Goal: Information Seeking & Learning: Learn about a topic

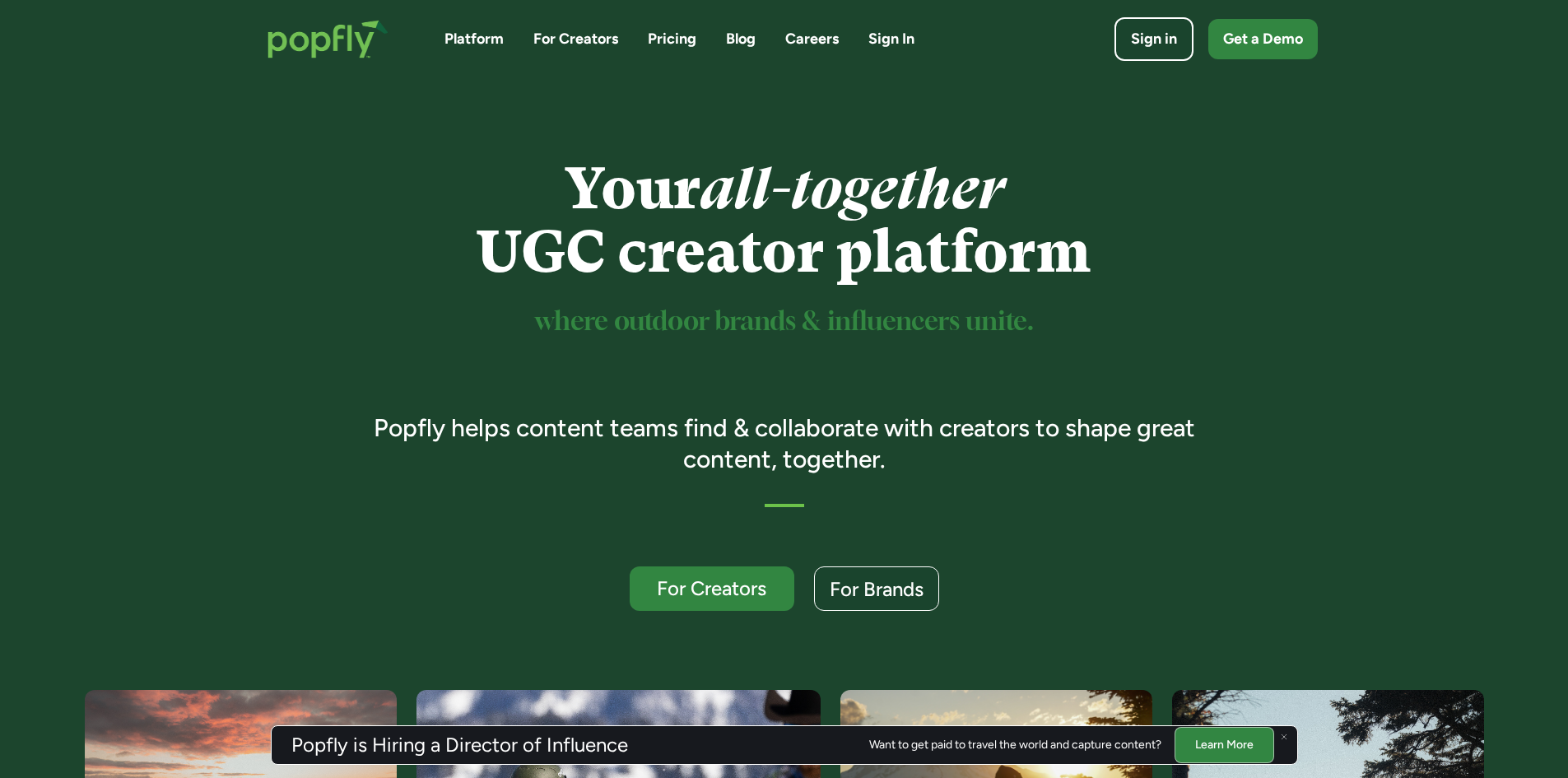
click at [688, 34] on link "Pricing" at bounding box center [672, 40] width 49 height 21
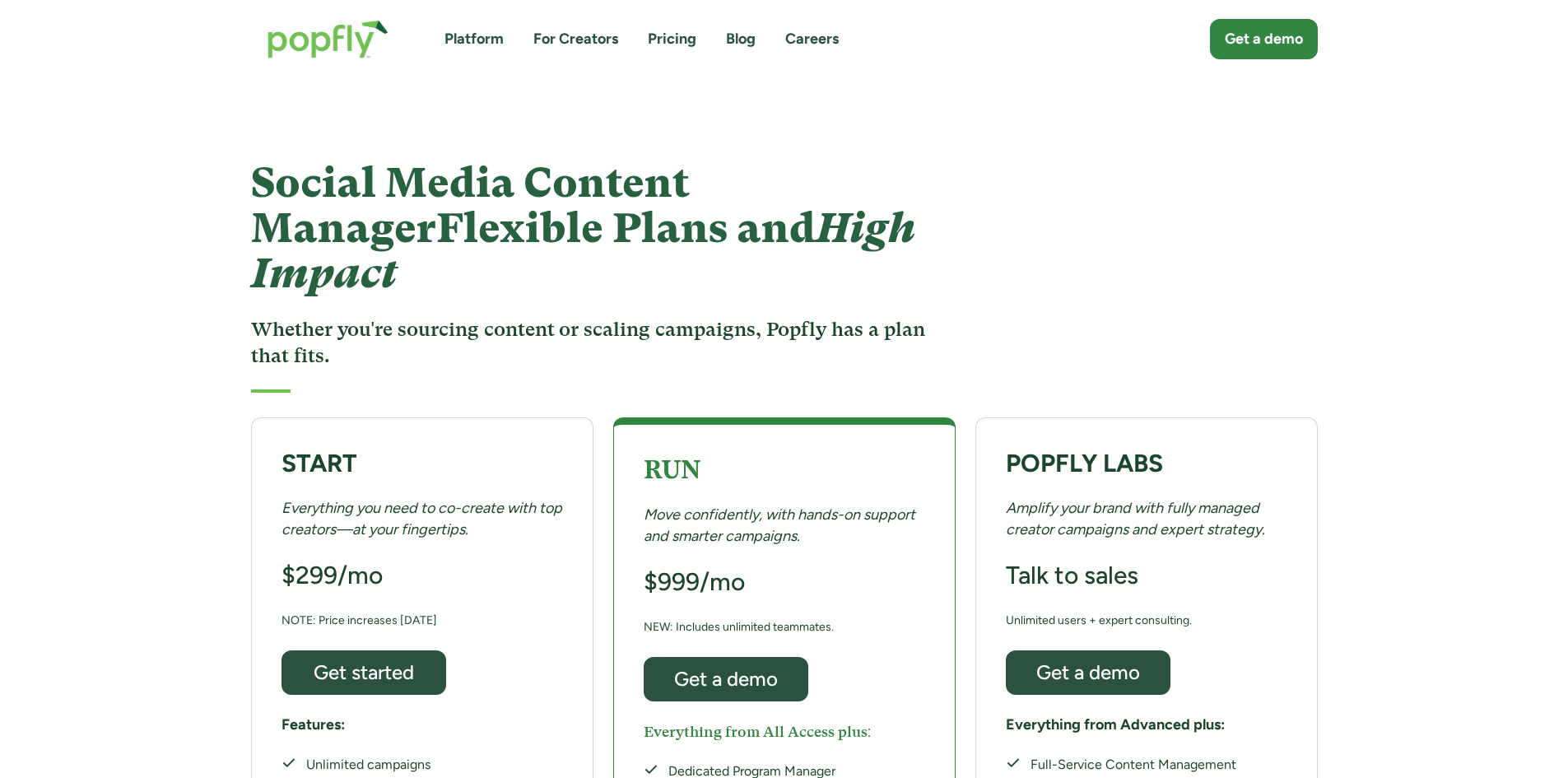
click at [546, 35] on link "For Creators" at bounding box center [576, 40] width 85 height 21
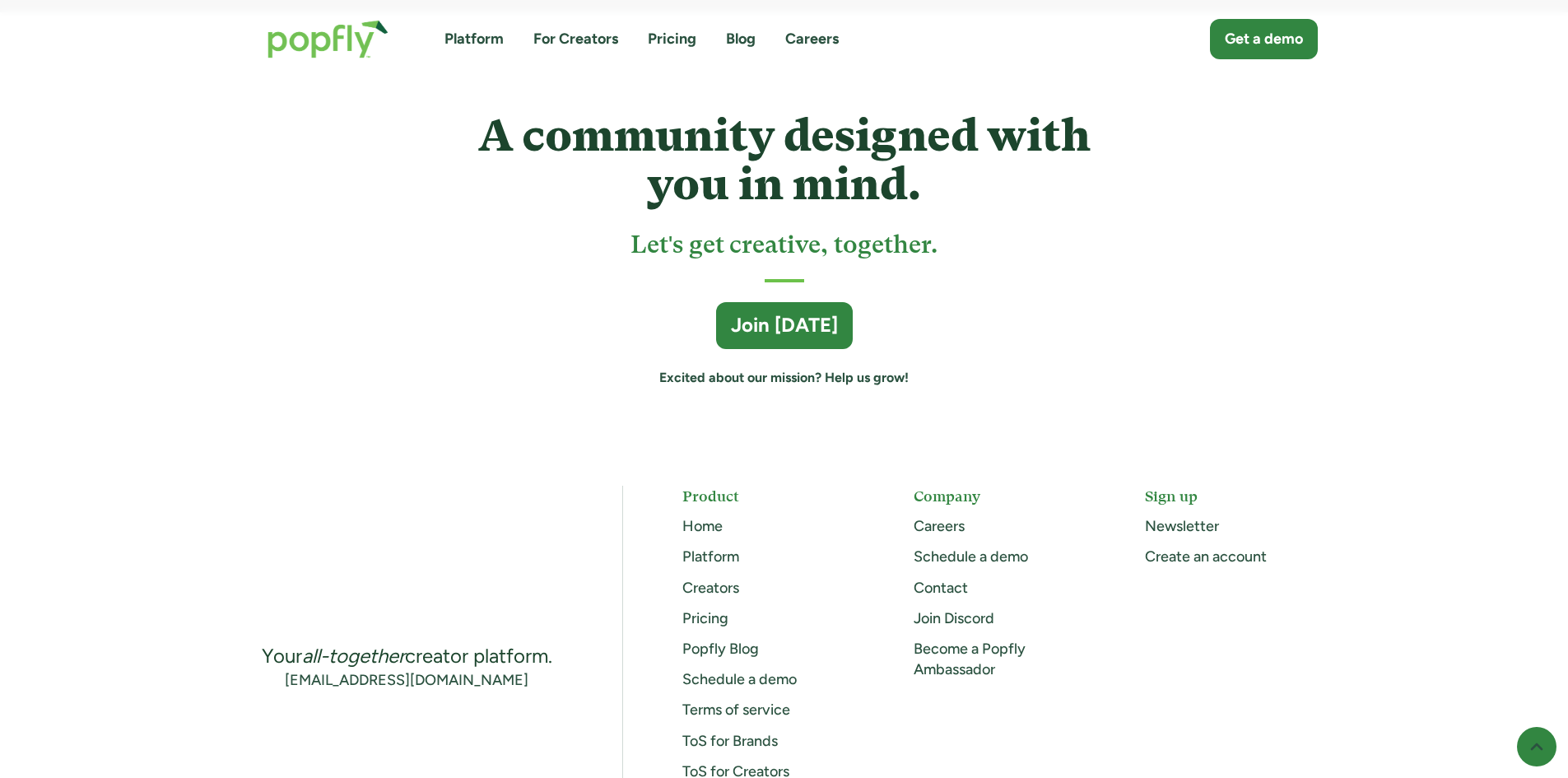
scroll to position [4448, 0]
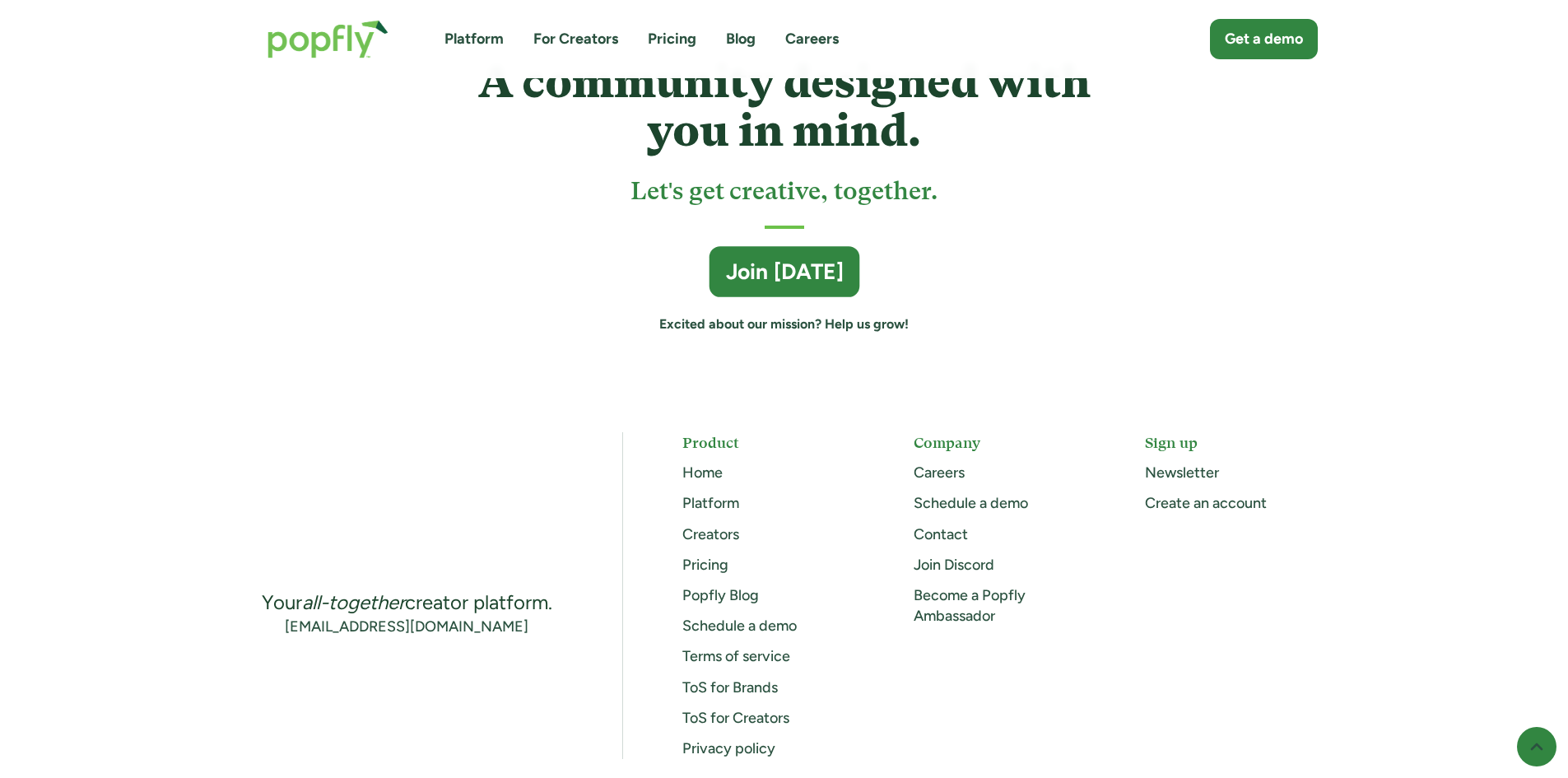
click at [780, 273] on div "Join Today" at bounding box center [784, 273] width 118 height 29
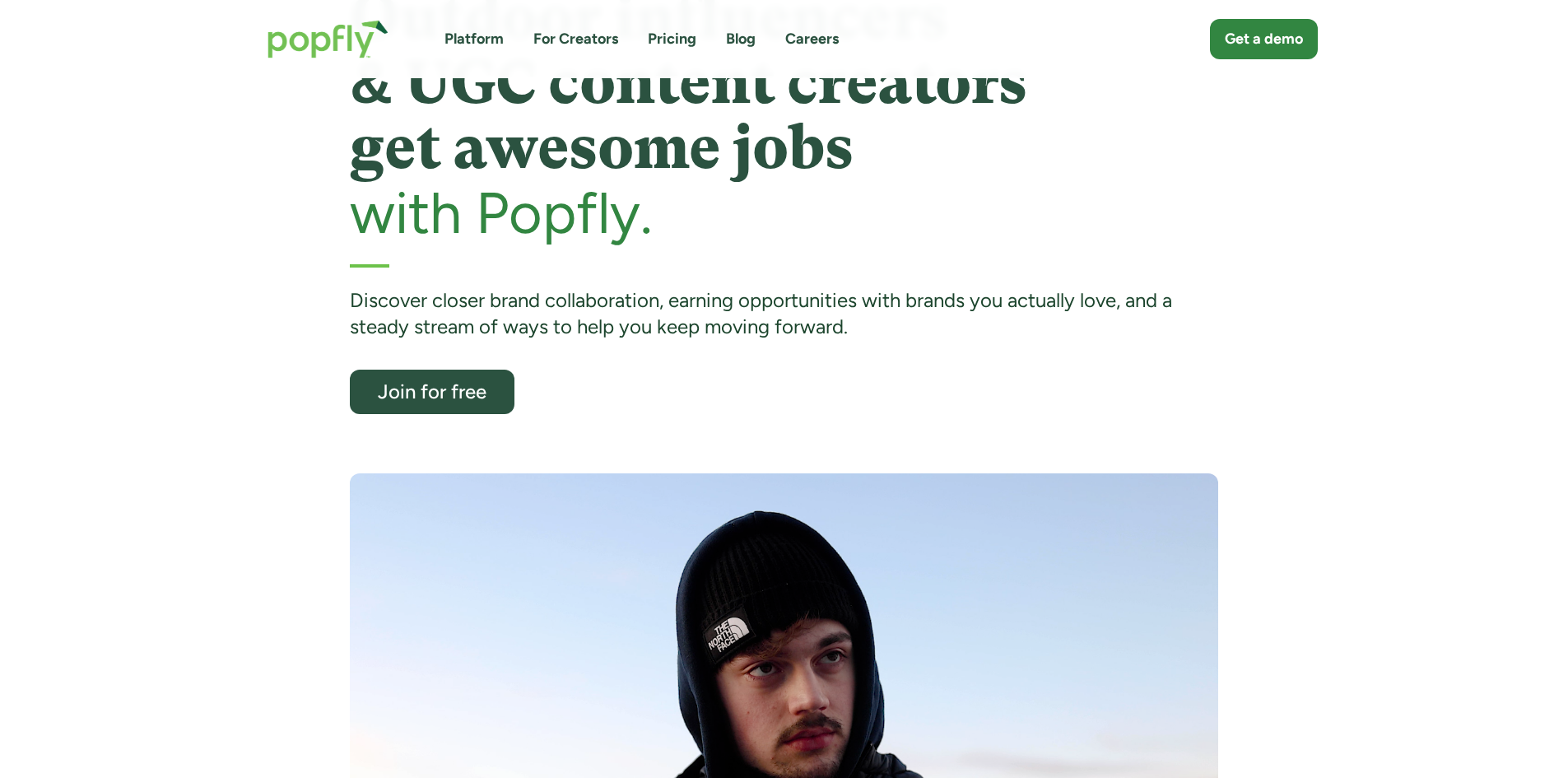
scroll to position [0, 0]
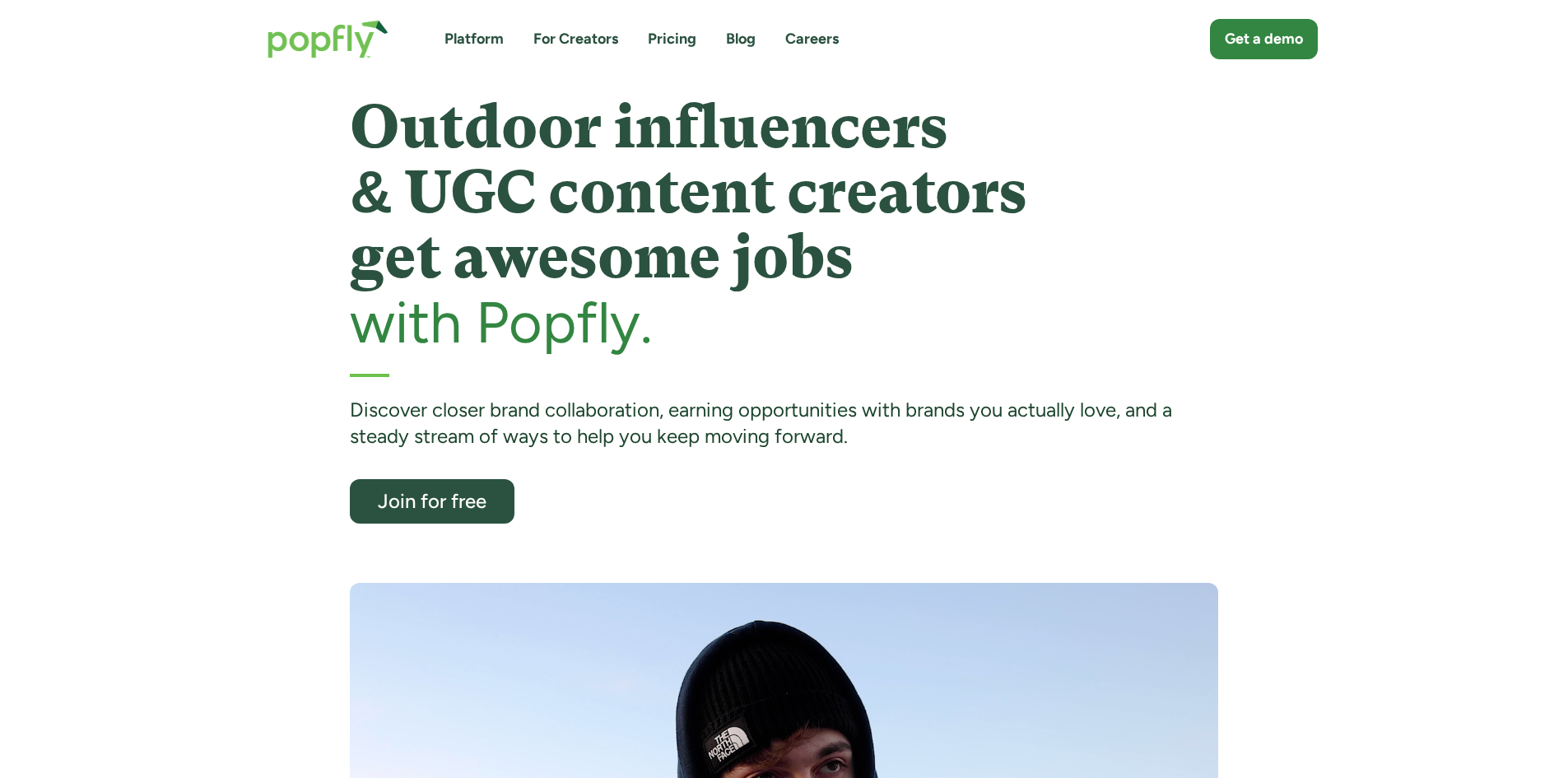
click at [683, 40] on link "Pricing" at bounding box center [672, 40] width 49 height 21
click at [308, 45] on img "home" at bounding box center [327, 39] width 154 height 71
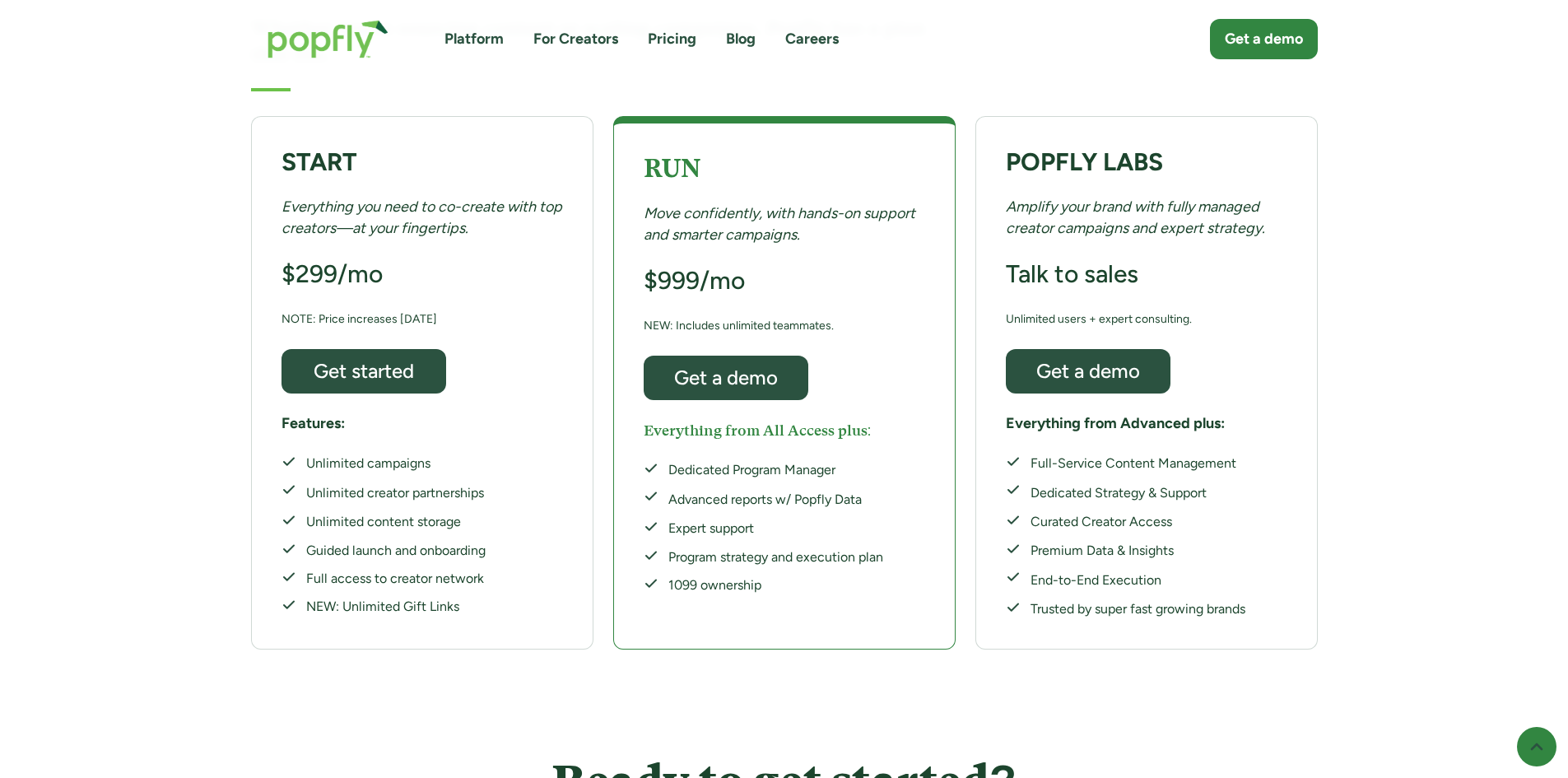
scroll to position [329, 0]
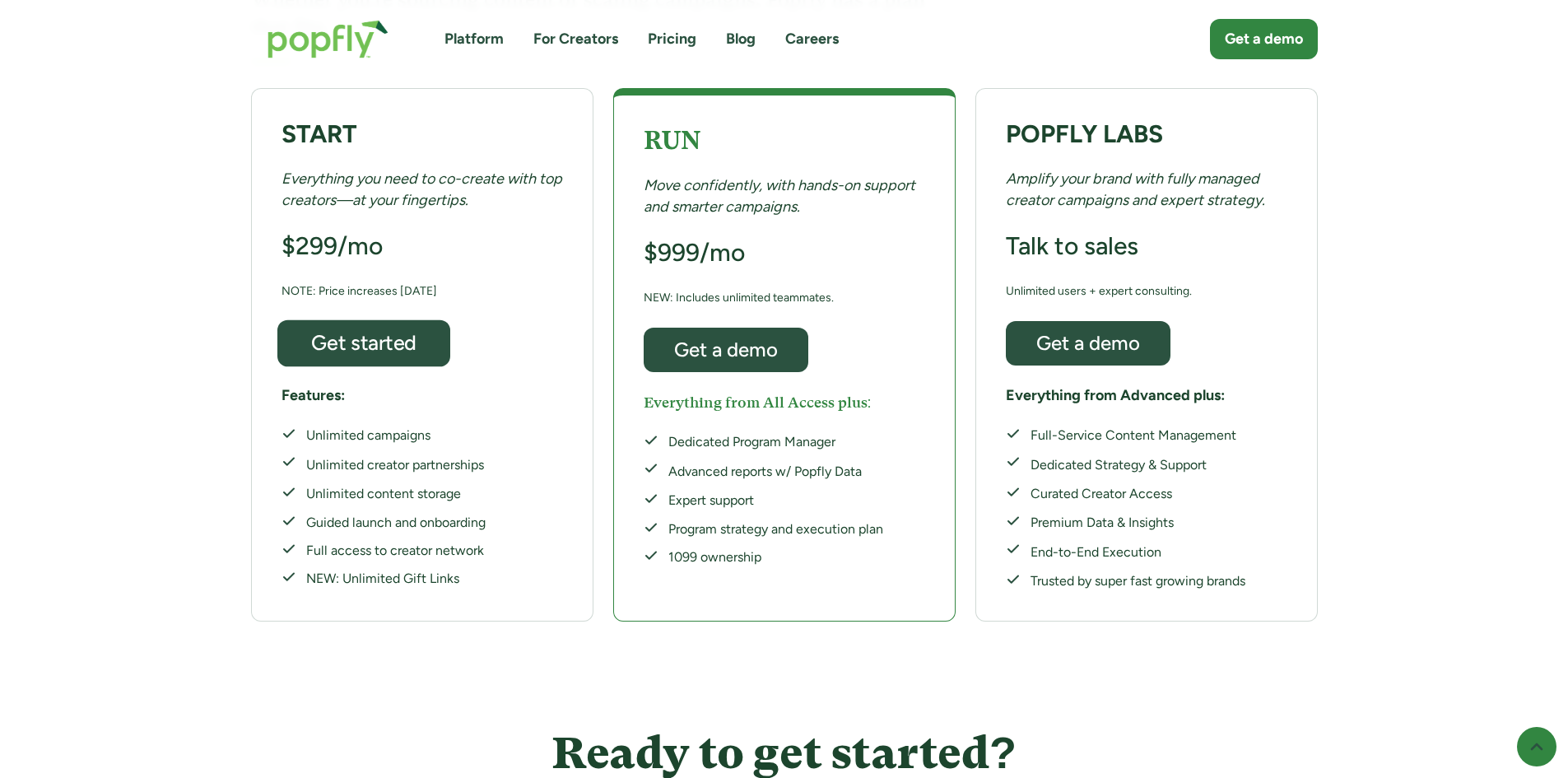
click at [339, 333] on div "Get started" at bounding box center [363, 343] width 142 height 21
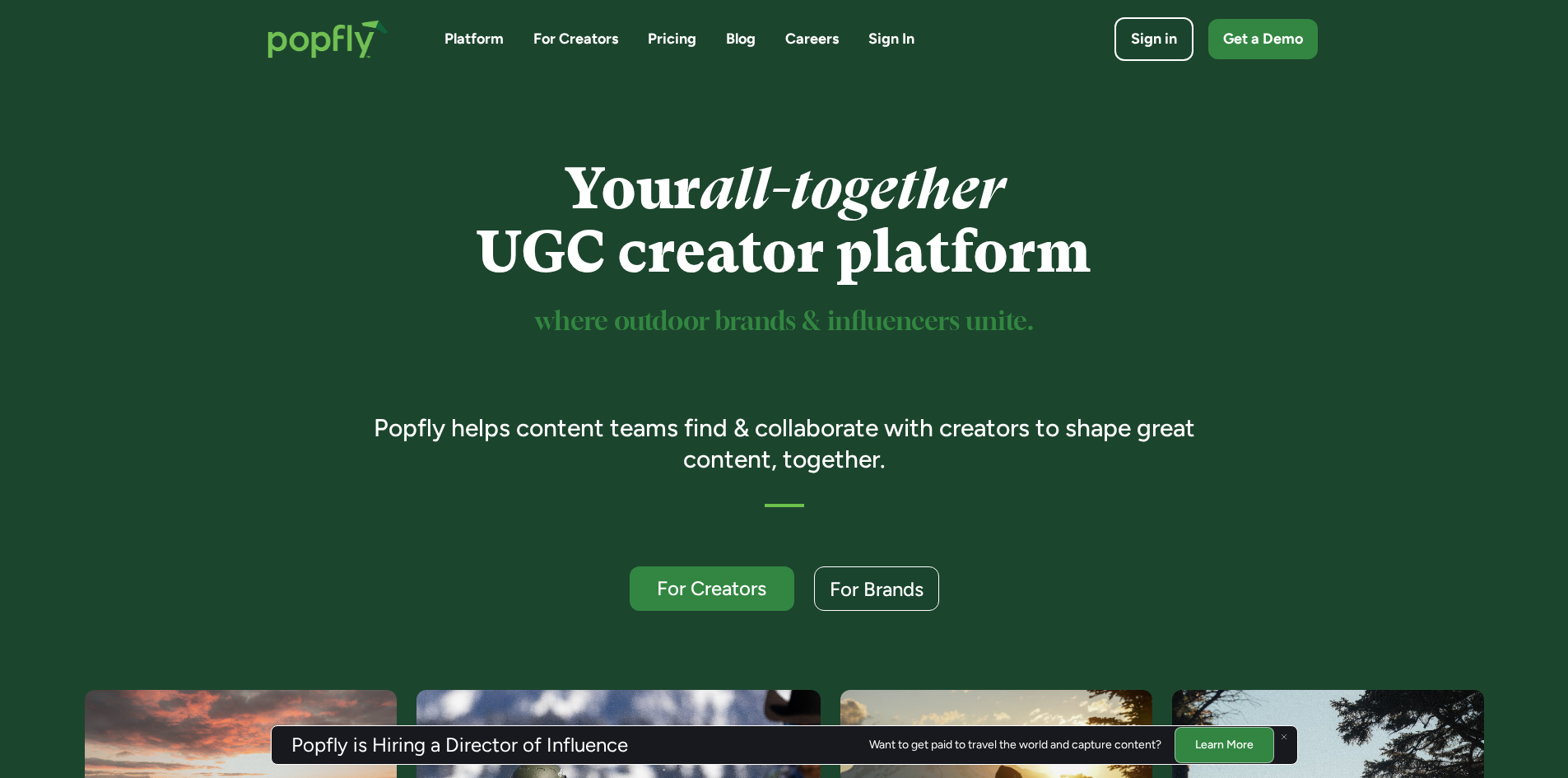
click at [679, 37] on link "Pricing" at bounding box center [672, 40] width 49 height 21
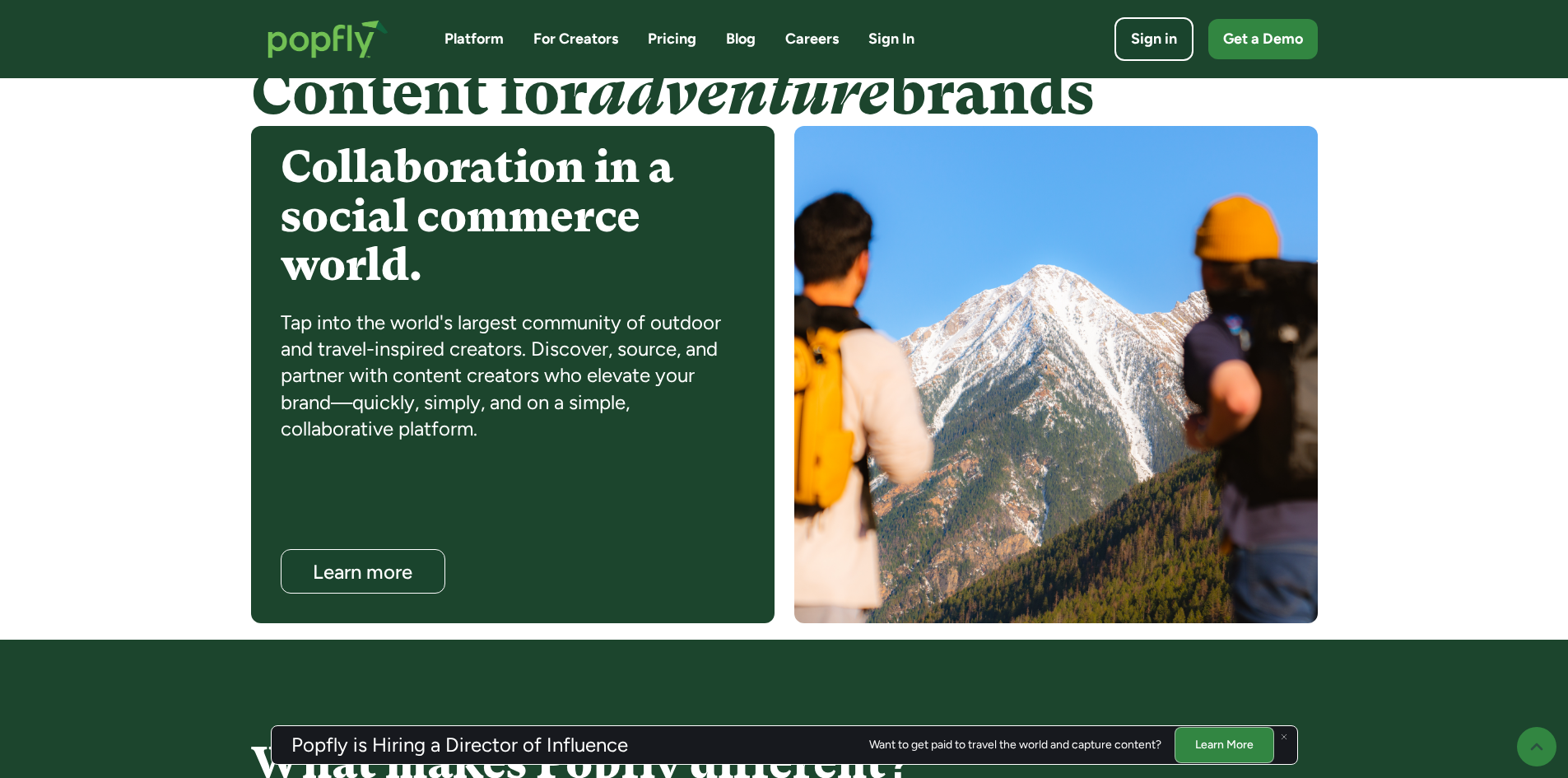
scroll to position [1318, 0]
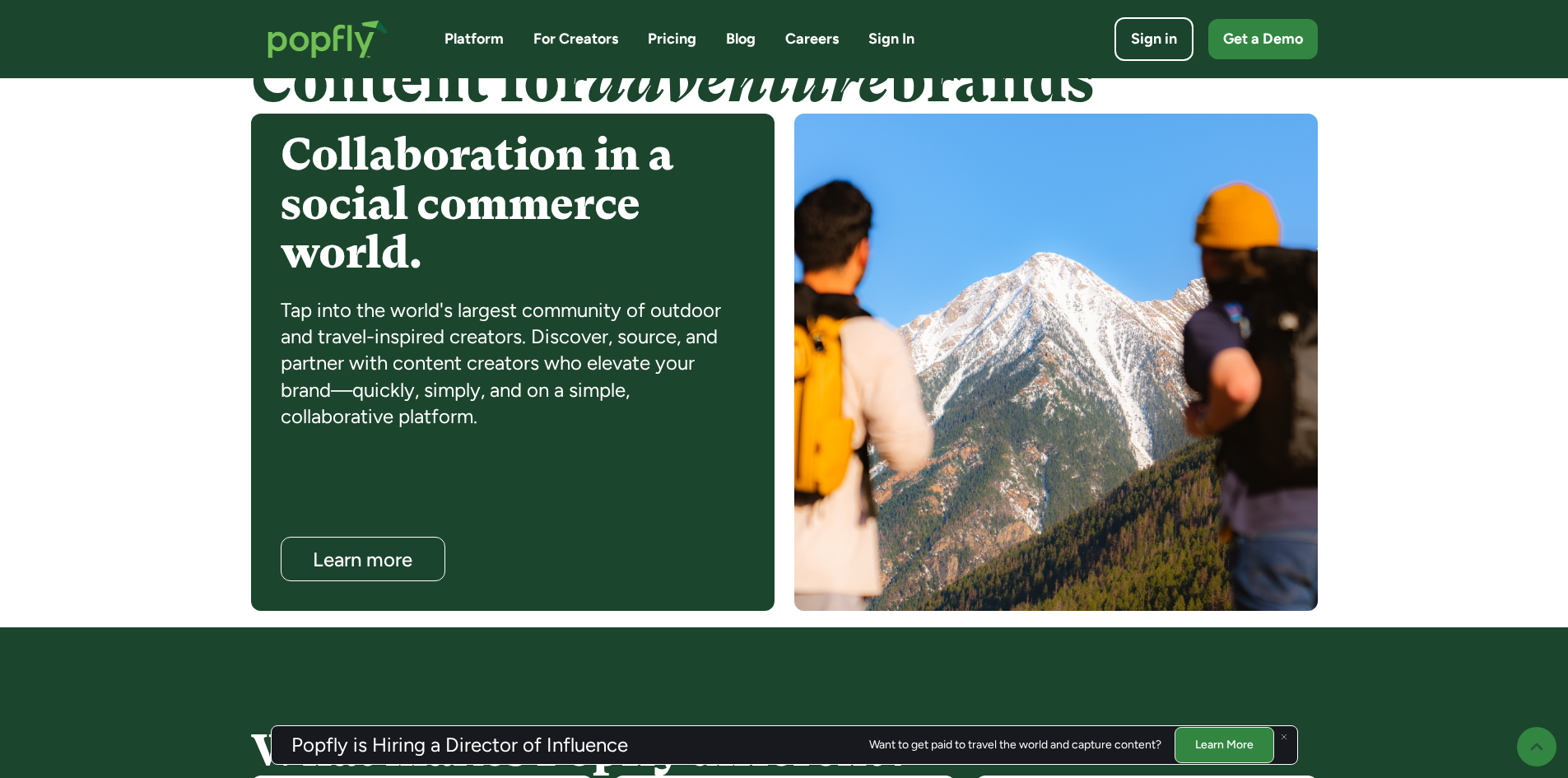
click at [1229, 734] on link "Learn More" at bounding box center [1224, 744] width 100 height 35
